Goal: Task Accomplishment & Management: Manage account settings

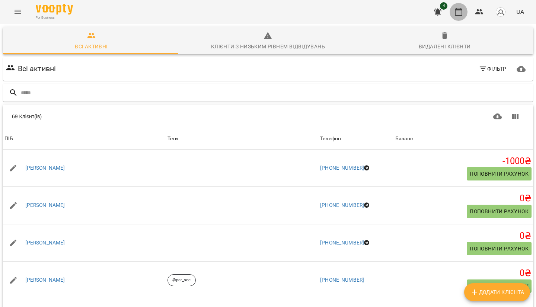
click at [456, 9] on icon "button" at bounding box center [458, 12] width 7 height 8
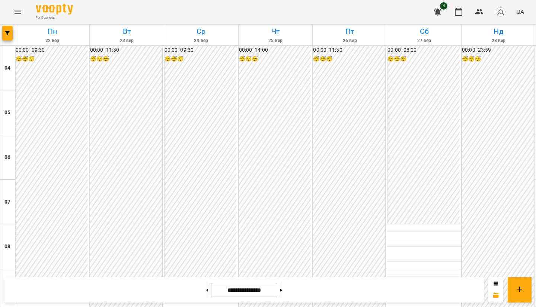
scroll to position [372, 0]
click at [206, 287] on button at bounding box center [207, 290] width 2 height 16
type input "**********"
click at [46, 293] on div "09:30 [PERSON_NAME]" at bounding box center [53, 301] width 68 height 17
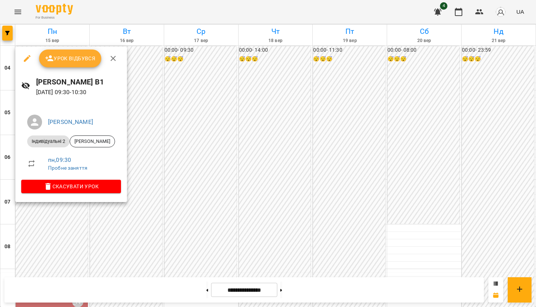
click at [197, 162] on div at bounding box center [268, 153] width 536 height 307
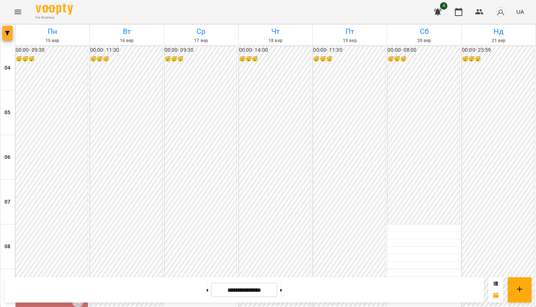
click at [4, 28] on button "button" at bounding box center [7, 33] width 10 height 15
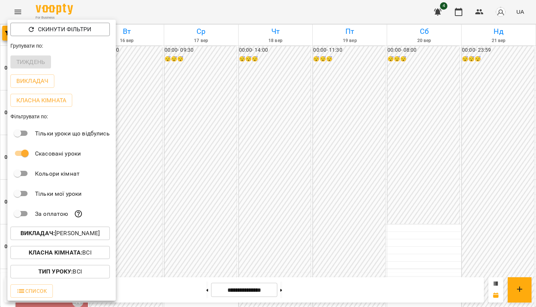
click at [48, 235] on b "Викладач :" at bounding box center [37, 233] width 34 height 7
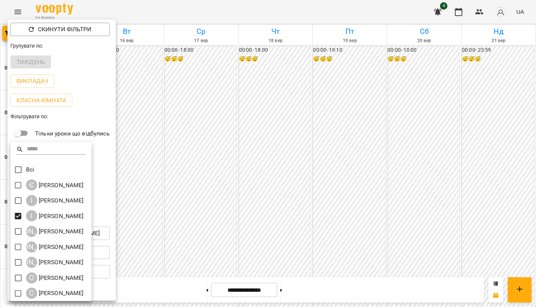
click at [338, 161] on div at bounding box center [268, 153] width 536 height 307
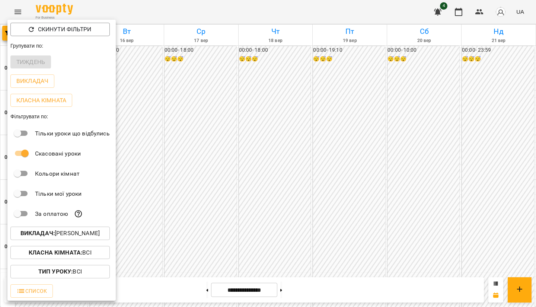
click at [179, 195] on div at bounding box center [268, 153] width 536 height 307
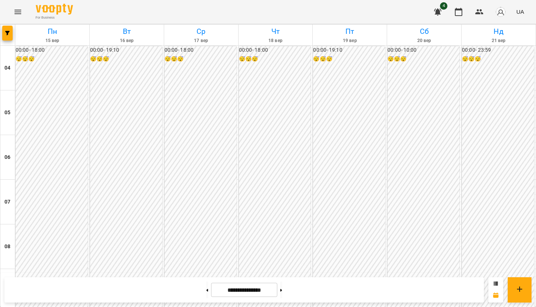
scroll to position [322, 0]
